Goal: Transaction & Acquisition: Purchase product/service

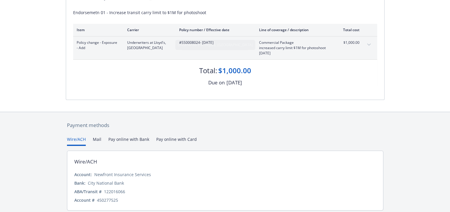
scroll to position [95, 0]
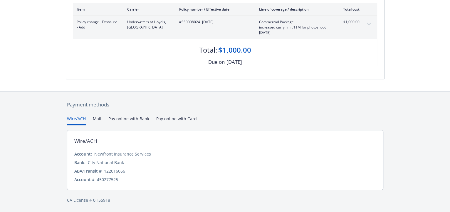
click at [119, 117] on button "Pay online with Bank" at bounding box center [128, 120] width 41 height 10
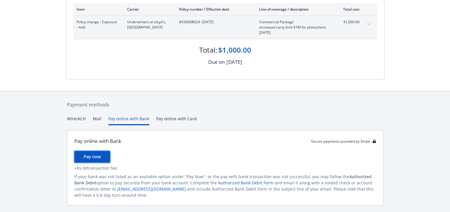
click at [93, 156] on span "Pay now" at bounding box center [92, 157] width 17 height 6
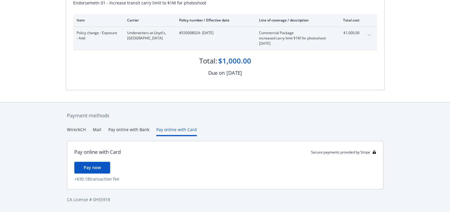
scroll to position [84, 0]
drag, startPoint x: 181, startPoint y: 117, endPoint x: 187, endPoint y: 121, distance: 7.0
click at [181, 117] on div "Payment methods Wire/ACH Mail Pay online with Bank Pay online with Card Pay onl…" at bounding box center [225, 158] width 319 height 110
